Goal: Information Seeking & Learning: Learn about a topic

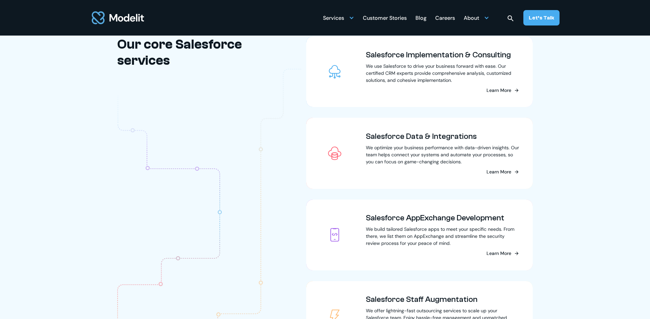
scroll to position [703, 0]
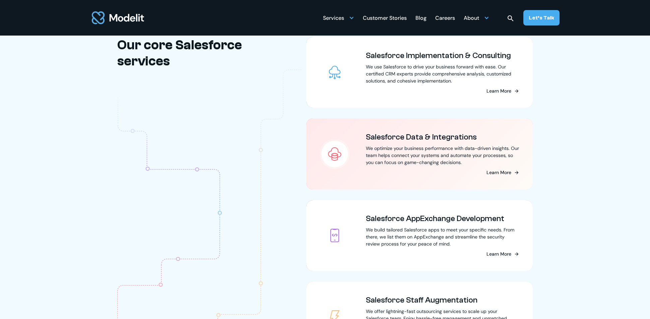
click at [580, 134] on section "Our core Salesforce services Aside from AI, take a closer look at these core Sa…" at bounding box center [325, 194] width 650 height 382
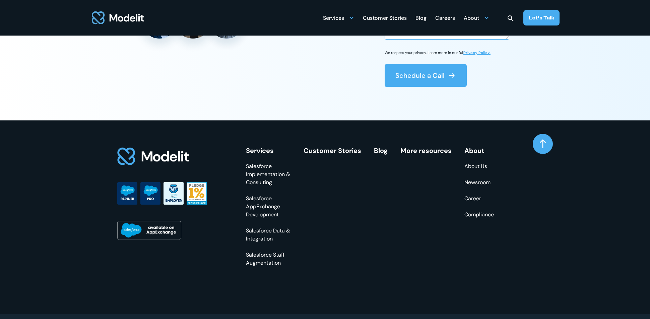
scroll to position [2615, 0]
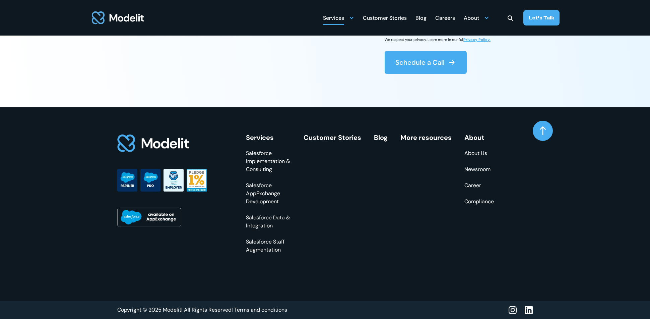
click at [344, 21] on div "Services" at bounding box center [333, 18] width 21 height 13
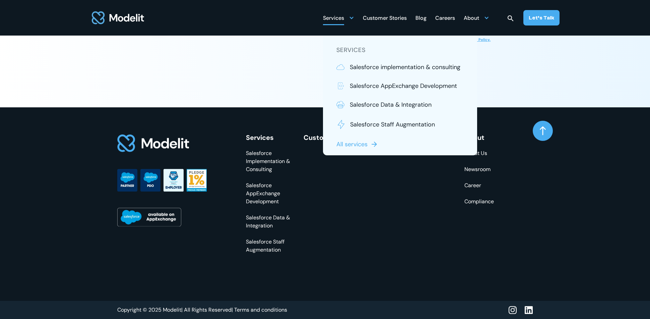
drag, startPoint x: 380, startPoint y: 225, endPoint x: 320, endPoint y: 243, distance: 62.1
click at [378, 225] on div "Services Salesforce Implementation & Consulting Salesforce AppExchange Developm…" at bounding box center [370, 194] width 248 height 120
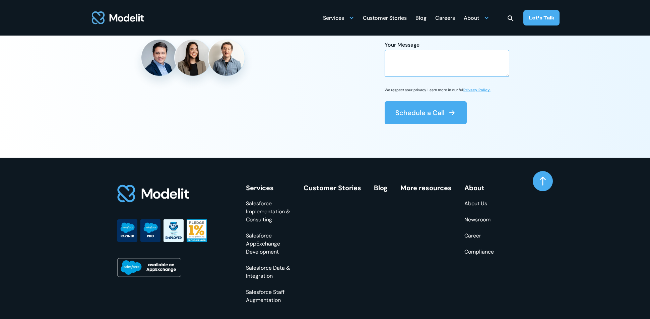
scroll to position [2602, 0]
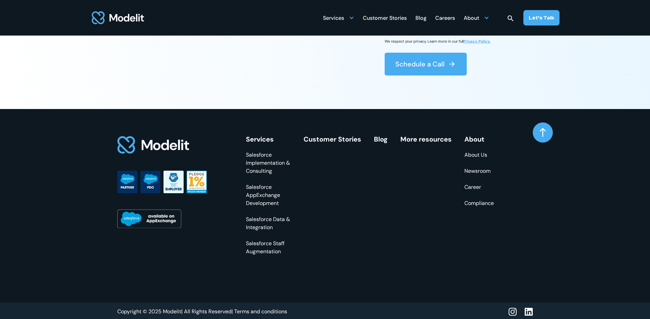
click at [256, 175] on link "Salesforce Implementation & Consulting" at bounding box center [268, 163] width 45 height 24
